Goal: Task Accomplishment & Management: Manage account settings

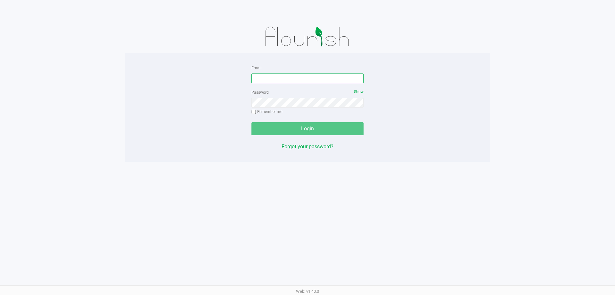
click at [333, 82] on input "Email" at bounding box center [308, 78] width 112 height 10
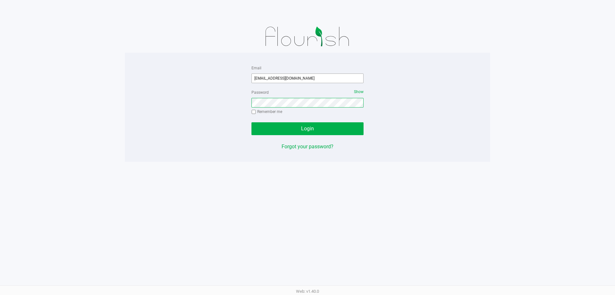
click at [252, 122] on button "Login" at bounding box center [308, 128] width 112 height 13
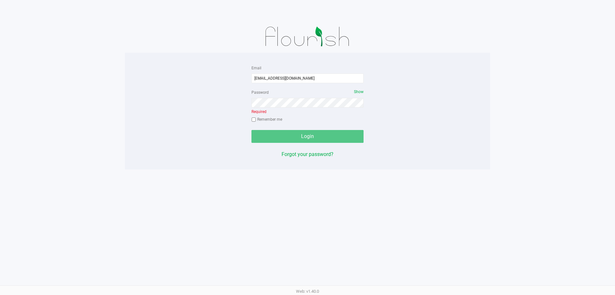
click at [317, 68] on div "Email [EMAIL_ADDRESS][DOMAIN_NAME]" at bounding box center [308, 73] width 112 height 19
click at [315, 77] on input "[EMAIL_ADDRESS][DOMAIN_NAME]" at bounding box center [308, 78] width 112 height 10
type input "[EMAIL_ADDRESS][DOMAIN_NAME]"
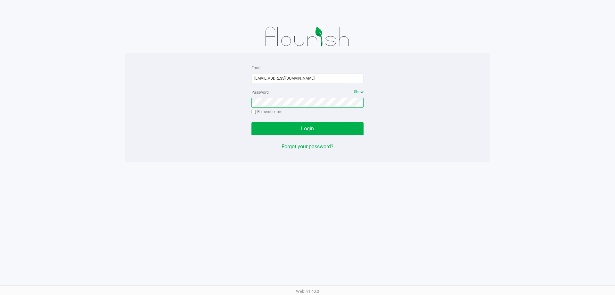
click at [252, 122] on button "Login" at bounding box center [308, 128] width 112 height 13
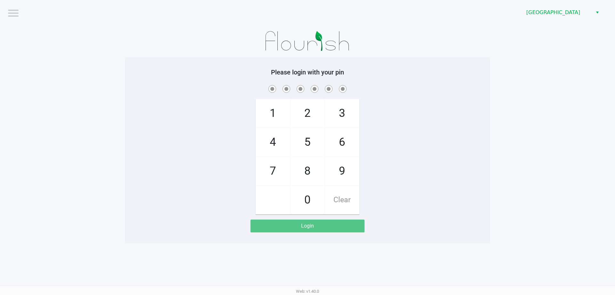
click at [273, 168] on span "7" at bounding box center [273, 171] width 34 height 28
checkbox input "true"
click at [337, 114] on span "3" at bounding box center [342, 113] width 34 height 28
checkbox input "true"
click at [304, 201] on span "0" at bounding box center [308, 200] width 34 height 28
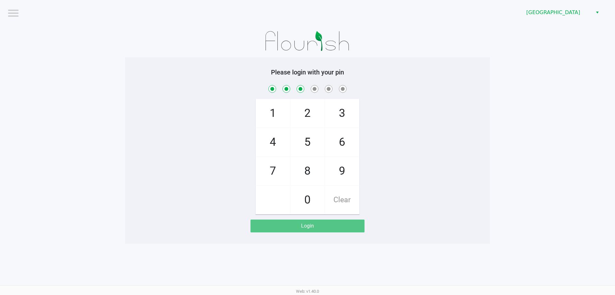
checkbox input "true"
click at [304, 138] on span "5" at bounding box center [308, 142] width 34 height 28
checkbox input "true"
click at [341, 140] on span "6" at bounding box center [342, 142] width 34 height 28
checkbox input "true"
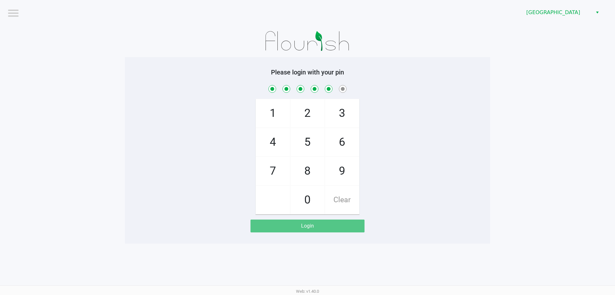
click at [314, 144] on span "5" at bounding box center [308, 142] width 34 height 28
checkbox input "true"
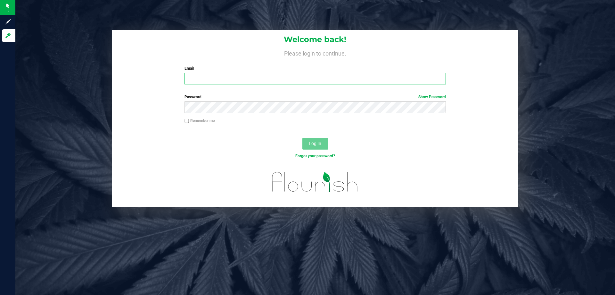
click at [389, 79] on input "Email" at bounding box center [315, 79] width 261 height 12
type input "[EMAIL_ADDRESS][DOMAIN_NAME]"
click at [303, 138] on button "Log In" at bounding box center [316, 144] width 26 height 12
